Goal: Obtain resource: Download file/media

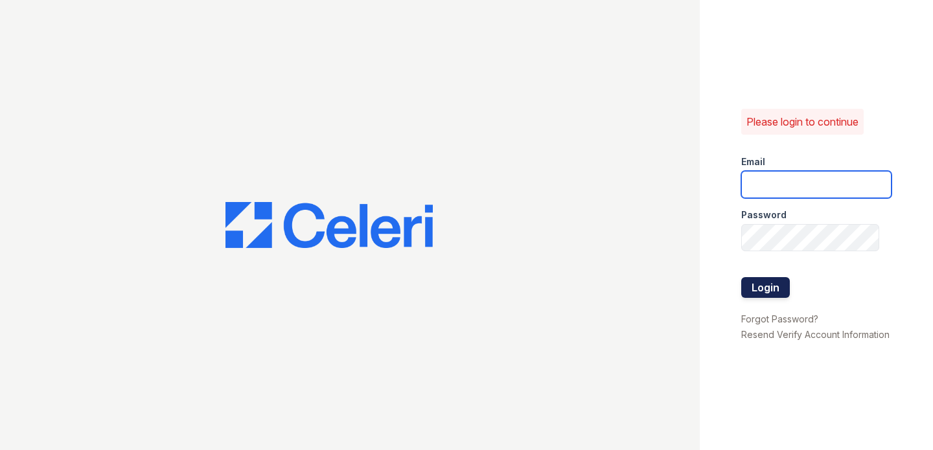
type input "raymond+jaygroup@bohemiarealtygroup.com"
click at [760, 277] on button "Login" at bounding box center [765, 287] width 49 height 21
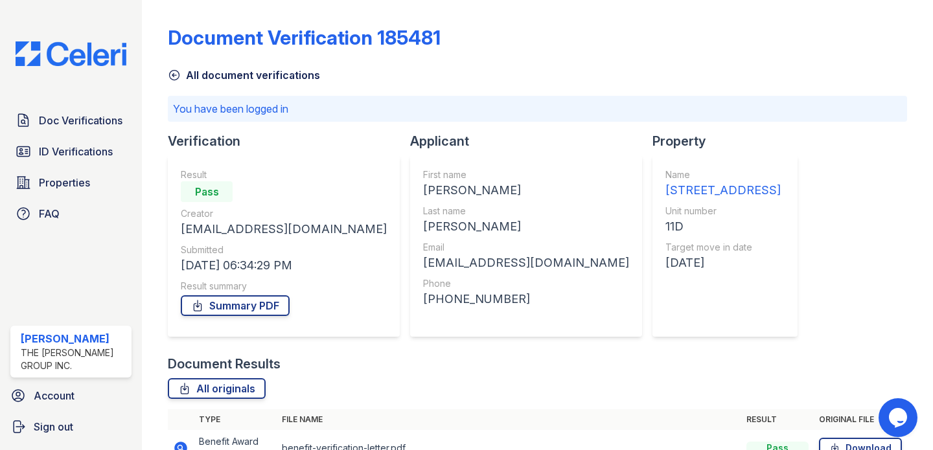
scroll to position [27, 0]
click at [243, 296] on link "Summary PDF" at bounding box center [235, 306] width 109 height 21
click at [76, 51] on img at bounding box center [71, 53] width 132 height 25
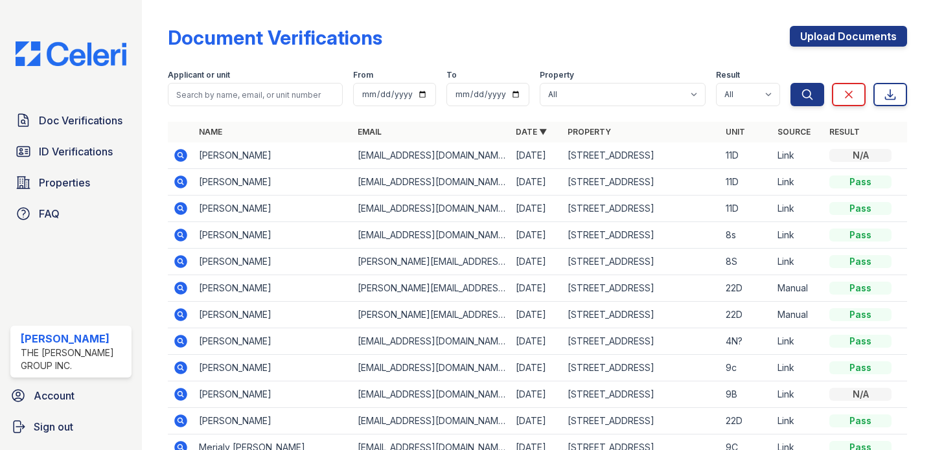
click at [178, 154] on icon at bounding box center [181, 156] width 16 height 16
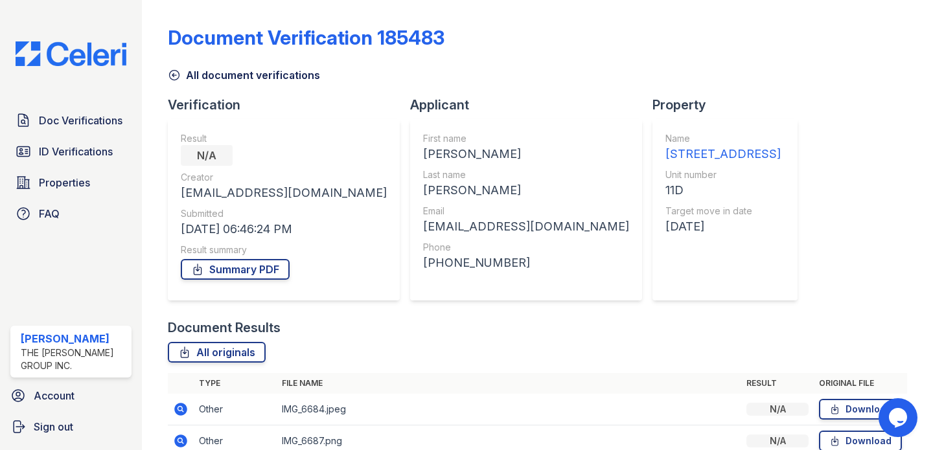
scroll to position [548, 0]
click at [210, 342] on link "All originals" at bounding box center [217, 352] width 98 height 21
click at [78, 119] on span "Doc Verifications" at bounding box center [81, 121] width 84 height 16
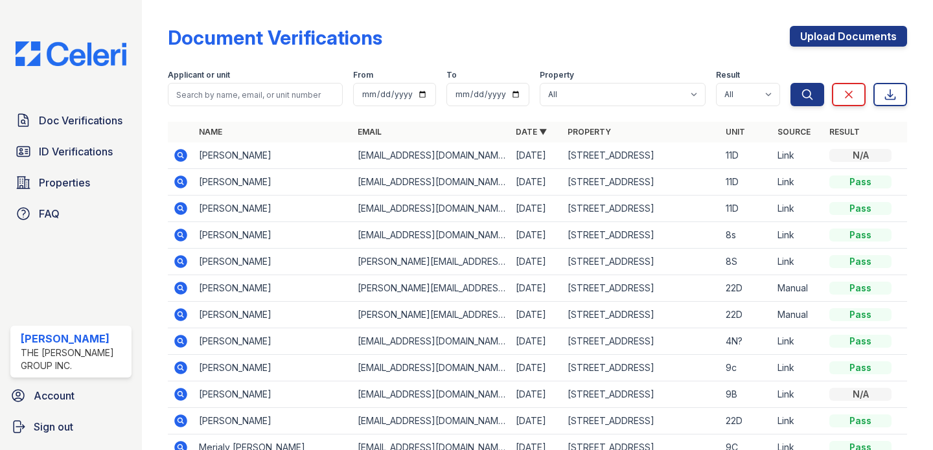
click at [180, 152] on icon at bounding box center [181, 156] width 16 height 16
click at [177, 181] on icon at bounding box center [181, 182] width 13 height 13
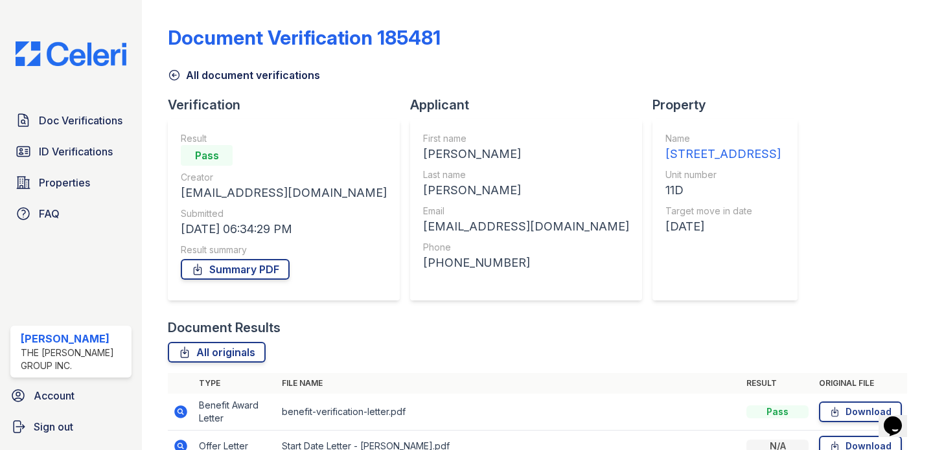
scroll to position [458, 0]
click at [853, 402] on link "Download" at bounding box center [860, 412] width 83 height 21
click at [95, 119] on span "Doc Verifications" at bounding box center [81, 121] width 84 height 16
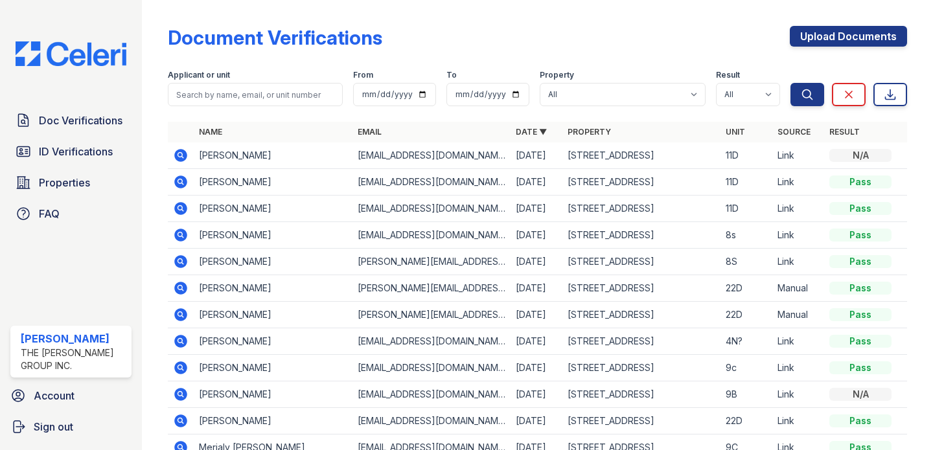
click at [180, 151] on icon at bounding box center [181, 155] width 13 height 13
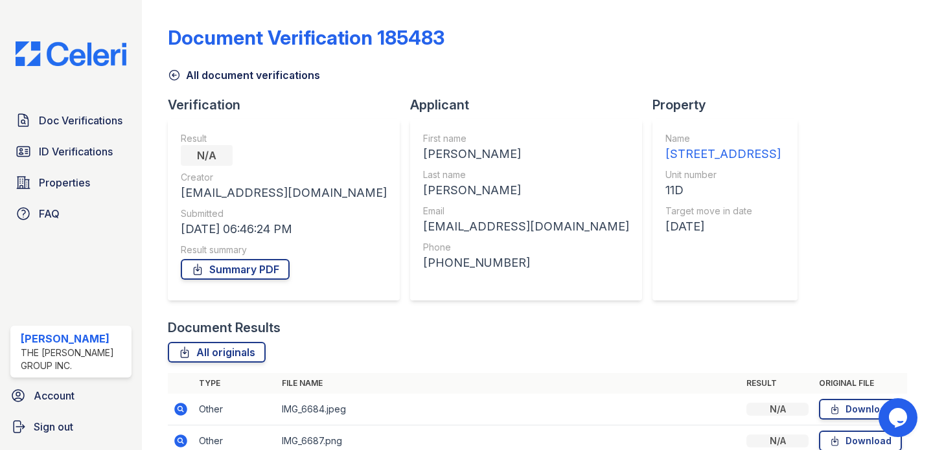
scroll to position [548, 0]
click at [222, 342] on link "All originals" at bounding box center [217, 352] width 98 height 21
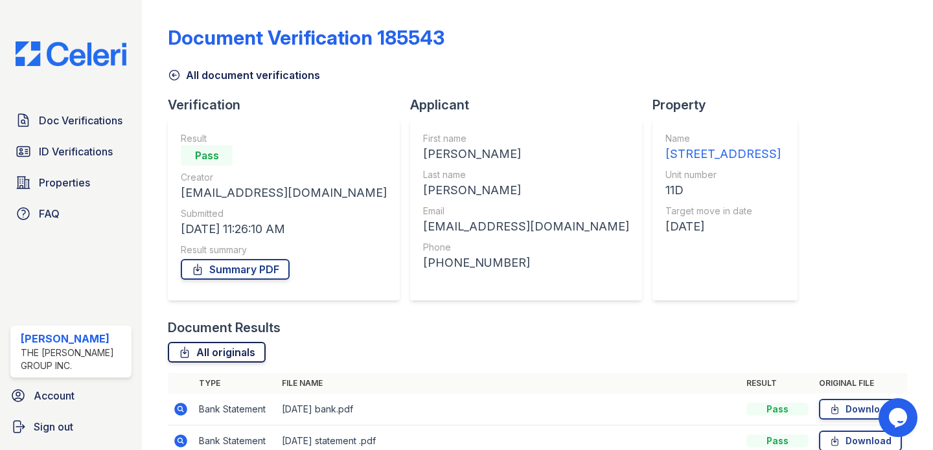
click at [223, 342] on link "All originals" at bounding box center [217, 352] width 98 height 21
click at [219, 342] on link "All originals" at bounding box center [217, 352] width 98 height 21
